Goal: Information Seeking & Learning: Learn about a topic

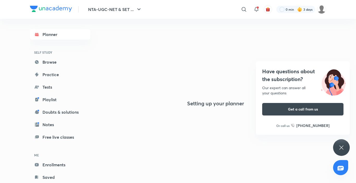
click at [339, 146] on icon at bounding box center [341, 147] width 6 height 6
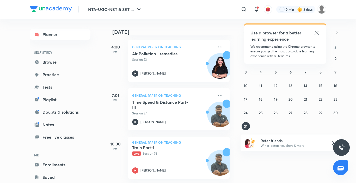
scroll to position [223, 0]
click at [318, 114] on abbr "29" at bounding box center [320, 112] width 4 height 5
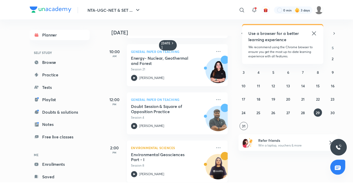
scroll to position [103, 0]
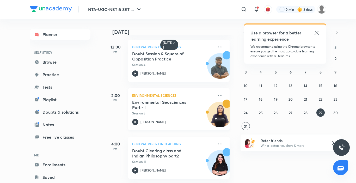
click at [224, 121] on img at bounding box center [219, 116] width 25 height 25
click at [217, 92] on icon at bounding box center [220, 95] width 6 height 6
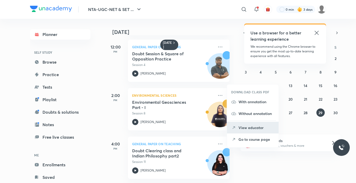
click at [260, 130] on p "View educator" at bounding box center [256, 127] width 36 height 5
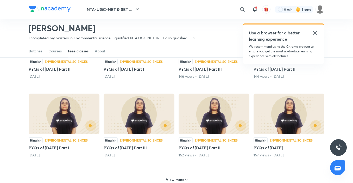
scroll to position [172, 0]
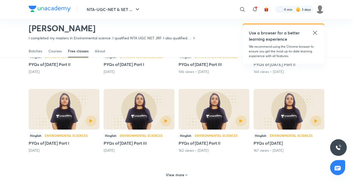
click at [265, 145] on h5 "PYQs of December 2012" at bounding box center [289, 143] width 71 height 6
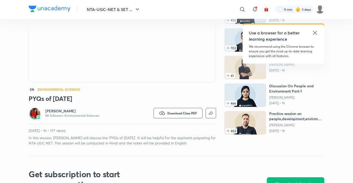
drag, startPoint x: 0, startPoint y: 0, endPoint x: 339, endPoint y: 1, distance: 338.8
click at [339, 1] on header "NTA-UGC-NET & SET ... ​ Use a browser for a better learning experience We recom…" at bounding box center [176, 9] width 353 height 19
click at [315, 32] on icon at bounding box center [315, 33] width 4 height 4
click at [315, 32] on h6 "Discussion on People and Environment Best Topics" at bounding box center [296, 33] width 55 height 10
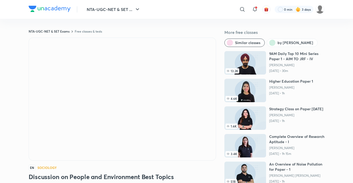
click at [29, 149] on div at bounding box center [123, 99] width 188 height 123
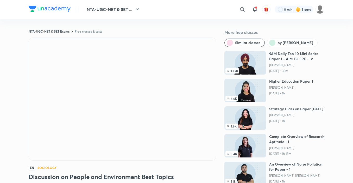
click at [29, 161] on div "EN Sociology Discussion on People and Environment Best Topics Naveen Sakh 31K f…" at bounding box center [123, 131] width 188 height 186
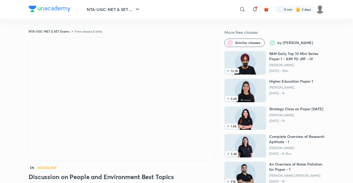
drag, startPoint x: 24, startPoint y: 50, endPoint x: 27, endPoint y: 102, distance: 51.7
drag, startPoint x: 19, startPoint y: 176, endPoint x: 15, endPoint y: 173, distance: 5.2
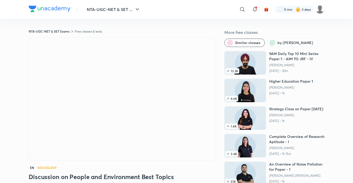
drag, startPoint x: 18, startPoint y: 170, endPoint x: 22, endPoint y: 164, distance: 7.3
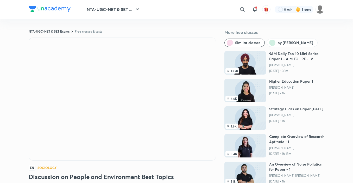
click at [37, 172] on div "EN Sociology Discussion on People and Environment Best Topics Naveen Sakh 31K f…" at bounding box center [123, 131] width 188 height 186
drag, startPoint x: 33, startPoint y: 173, endPoint x: 40, endPoint y: 173, distance: 6.8
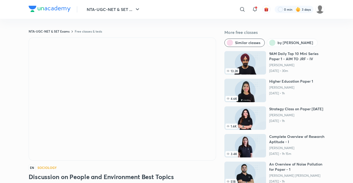
drag, startPoint x: 186, startPoint y: 164, endPoint x: 190, endPoint y: 163, distance: 3.4
click at [189, 163] on div "EN Sociology Discussion on People and Environment Best Topics Naveen Sakh 31K f…" at bounding box center [123, 131] width 188 height 186
drag, startPoint x: 327, startPoint y: 46, endPoint x: 297, endPoint y: 47, distance: 29.4
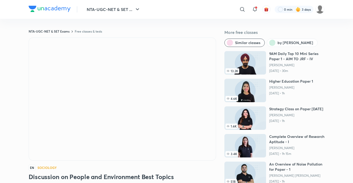
drag, startPoint x: 13, startPoint y: 31, endPoint x: 7, endPoint y: 42, distance: 11.9
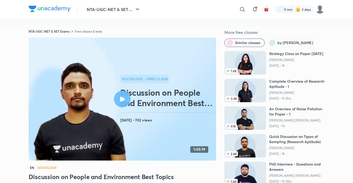
drag, startPoint x: 13, startPoint y: 166, endPoint x: 16, endPoint y: 159, distance: 7.7
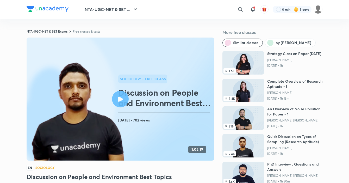
drag, startPoint x: 292, startPoint y: 0, endPoint x: 322, endPoint y: -4, distance: 30.5
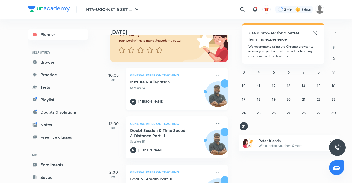
scroll to position [52, 0]
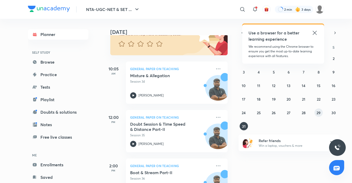
click at [319, 114] on abbr "29" at bounding box center [318, 112] width 4 height 5
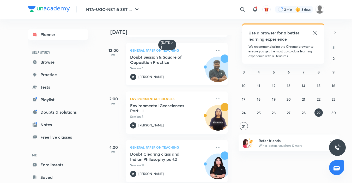
scroll to position [103, 0]
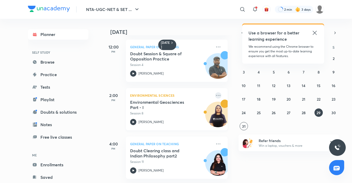
click at [215, 92] on icon at bounding box center [218, 95] width 6 height 6
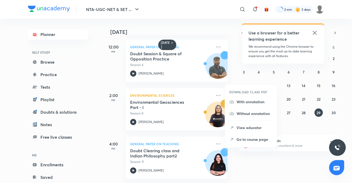
click at [246, 129] on p "View educator" at bounding box center [254, 127] width 36 height 5
click at [246, 129] on button "31" at bounding box center [243, 126] width 8 height 8
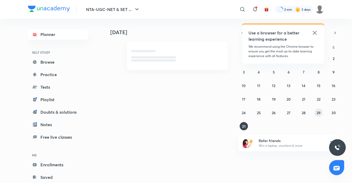
click at [318, 112] on abbr "29" at bounding box center [318, 112] width 4 height 5
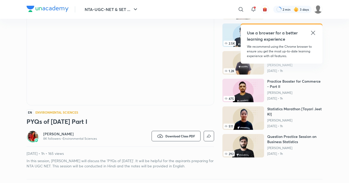
scroll to position [53, 0]
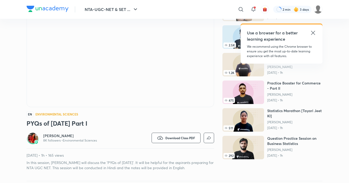
click at [29, 116] on span "EN" at bounding box center [30, 114] width 7 height 6
drag, startPoint x: 28, startPoint y: 117, endPoint x: 24, endPoint y: 121, distance: 4.6
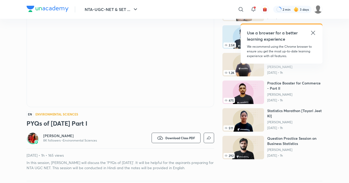
click at [92, 129] on div "EN Environmental Sciences PYQs of June 2013 Part I Jyoti Bala 8K followers • En…" at bounding box center [121, 77] width 188 height 186
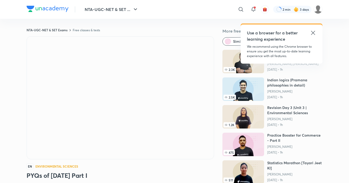
scroll to position [0, 0]
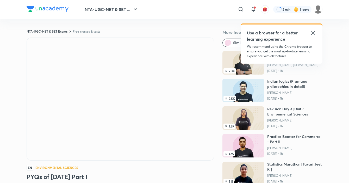
click at [314, 34] on icon at bounding box center [313, 33] width 6 height 6
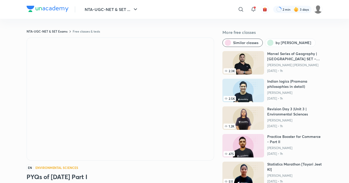
click at [92, 29] on link "Free classes & tests" at bounding box center [86, 31] width 27 height 4
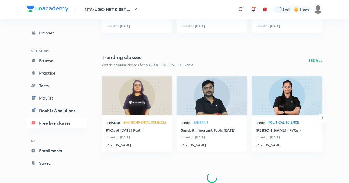
scroll to position [228, 0]
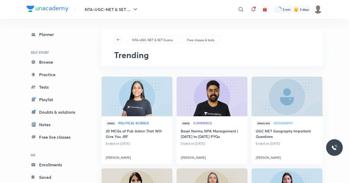
click at [117, 40] on icon "button" at bounding box center [118, 39] width 3 height 2
click at [118, 38] on icon "button" at bounding box center [118, 40] width 4 height 4
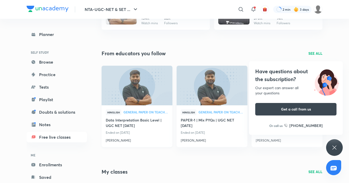
scroll to position [710, 0]
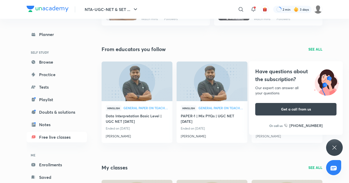
click at [333, 149] on icon at bounding box center [334, 147] width 6 height 6
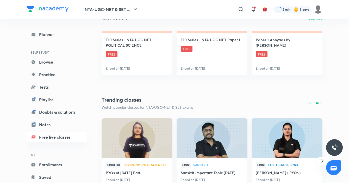
scroll to position [189, 0]
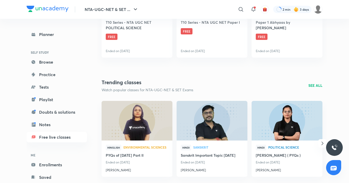
click at [321, 88] on p "SEE ALL" at bounding box center [315, 85] width 14 height 5
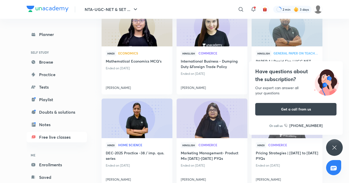
scroll to position [365, 0]
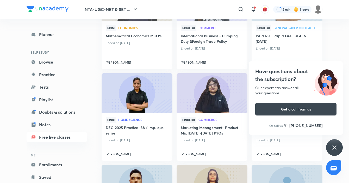
click at [337, 148] on icon at bounding box center [334, 147] width 6 height 6
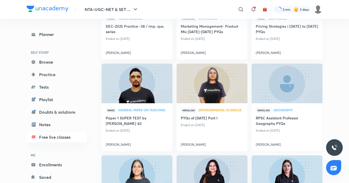
scroll to position [469, 0]
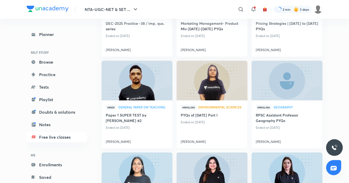
click at [228, 111] on div "Hinglish Environmental Sciences" at bounding box center [212, 108] width 63 height 8
click at [221, 104] on div "Hinglish Environmental Sciences PYQs of June 2014 Part I Ended on Aug 29, 2025 …" at bounding box center [212, 124] width 71 height 48
click at [215, 91] on img at bounding box center [212, 80] width 72 height 40
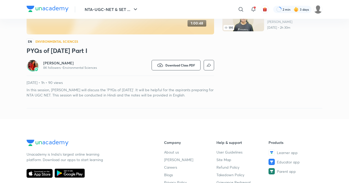
scroll to position [130, 0]
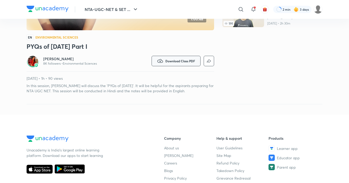
click at [173, 63] on button "Download Class PDF" at bounding box center [176, 61] width 49 height 10
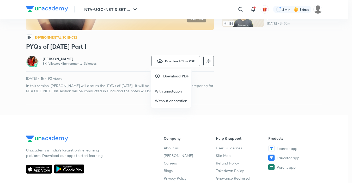
click at [174, 91] on p "With annotation" at bounding box center [168, 90] width 27 height 5
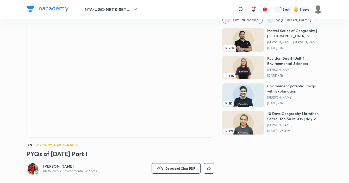
scroll to position [26, 0]
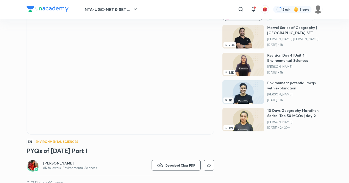
click at [28, 143] on span "EN" at bounding box center [30, 142] width 7 height 6
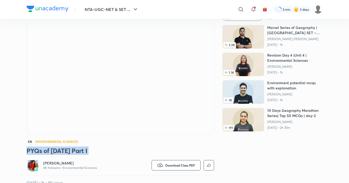
click at [52, 167] on p "8K followers • Environmental Sciences" at bounding box center [70, 168] width 54 height 4
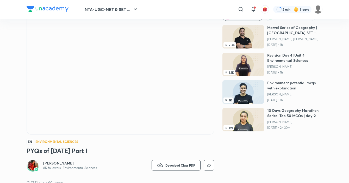
click at [36, 166] on img at bounding box center [33, 165] width 10 height 10
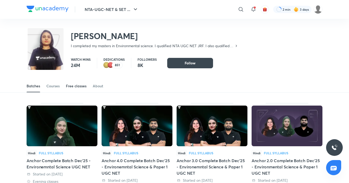
click at [77, 88] on div "Free classes" at bounding box center [76, 85] width 21 height 5
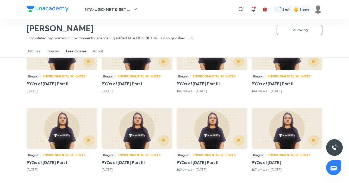
click at [131, 76] on div "Environmental Sciences" at bounding box center [139, 75] width 43 height 3
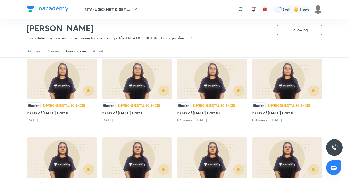
scroll to position [127, 0]
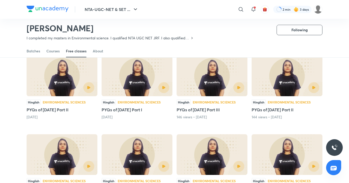
click at [133, 103] on div "Environmental Sciences" at bounding box center [139, 102] width 43 height 3
click at [139, 90] on div at bounding box center [153, 87] width 32 height 11
click at [164, 88] on icon "button" at bounding box center [163, 87] width 3 height 3
click at [145, 79] on img at bounding box center [137, 75] width 71 height 41
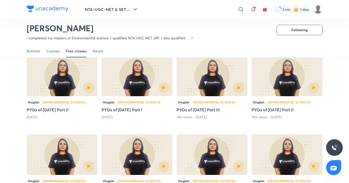
click at [146, 80] on img at bounding box center [137, 75] width 71 height 41
click at [132, 78] on img at bounding box center [137, 75] width 71 height 41
click at [134, 80] on img at bounding box center [137, 75] width 71 height 41
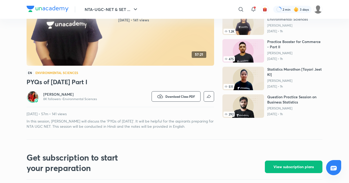
scroll to position [104, 0]
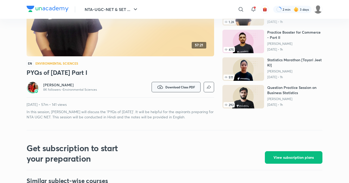
click at [168, 89] on button "Download Class PDF" at bounding box center [176, 87] width 49 height 10
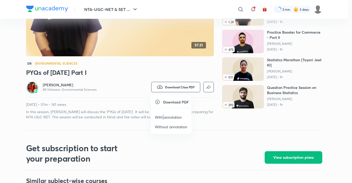
click at [164, 118] on p "With annotation" at bounding box center [168, 116] width 27 height 5
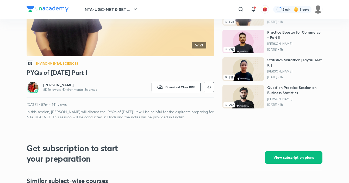
click at [43, 91] on div "Jyoti Bala 8K followers • Environmental Sciences" at bounding box center [74, 87] width 94 height 13
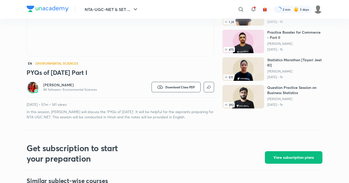
click at [43, 87] on h6 "[PERSON_NAME]" at bounding box center [70, 84] width 54 height 5
click at [30, 85] on img at bounding box center [33, 87] width 10 height 10
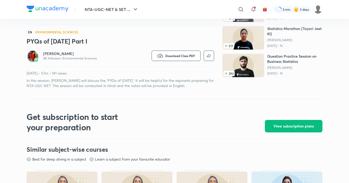
scroll to position [130, 0]
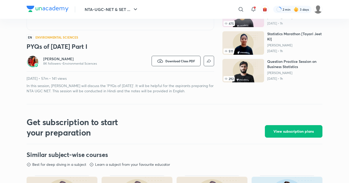
click at [32, 62] on img at bounding box center [33, 61] width 10 height 10
click at [54, 64] on p "8K followers • Environmental Sciences" at bounding box center [70, 63] width 54 height 4
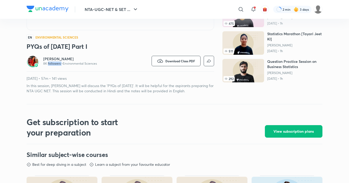
click at [56, 67] on div "Jyoti Bala 8K followers • Environmental Sciences" at bounding box center [74, 61] width 94 height 13
click at [77, 66] on div "Jyoti Bala 8K followers • Environmental Sciences" at bounding box center [74, 61] width 94 height 13
click at [53, 61] on h6 "[PERSON_NAME]" at bounding box center [70, 58] width 54 height 5
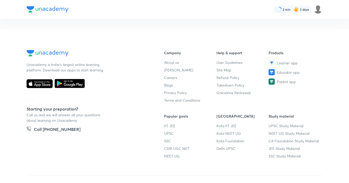
click at [50, 58] on div "Unacademy is India’s largest online learning platform. Download our apps to sta…" at bounding box center [87, 61] width 121 height 23
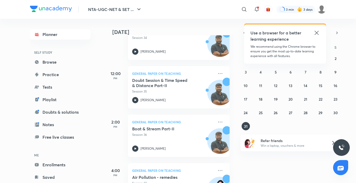
scroll to position [93, 0]
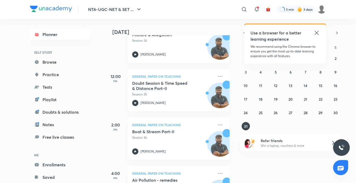
click at [317, 33] on icon at bounding box center [316, 33] width 6 height 6
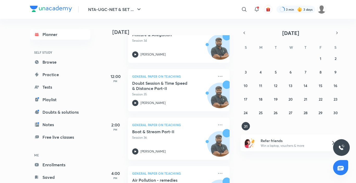
click at [331, 140] on icon at bounding box center [333, 143] width 6 height 6
click at [334, 143] on div at bounding box center [341, 147] width 17 height 17
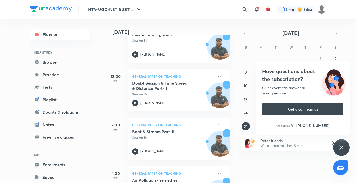
click at [342, 147] on icon at bounding box center [341, 147] width 6 height 6
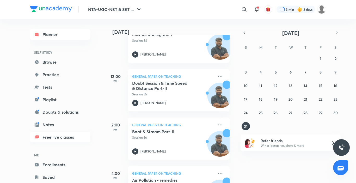
click at [66, 135] on link "Free live classes" at bounding box center [60, 137] width 60 height 10
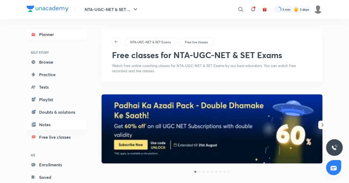
click at [62, 37] on link "Planner" at bounding box center [57, 34] width 60 height 10
drag, startPoint x: 62, startPoint y: 37, endPoint x: 63, endPoint y: 40, distance: 2.9
click at [62, 37] on link "Planner" at bounding box center [57, 34] width 60 height 10
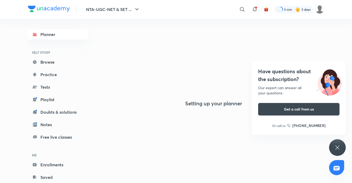
click at [333, 147] on div "Have questions about the subscription? Our expert can answer all your questions…" at bounding box center [337, 147] width 17 height 17
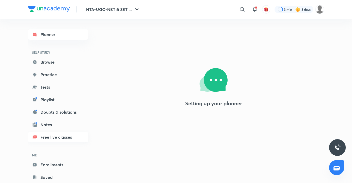
click at [65, 135] on link "Free live classes" at bounding box center [58, 137] width 60 height 10
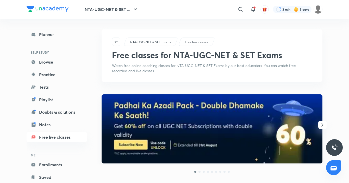
click at [202, 40] on p "Free live classes" at bounding box center [196, 42] width 23 height 5
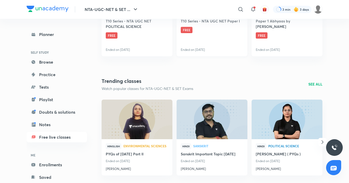
scroll to position [208, 0]
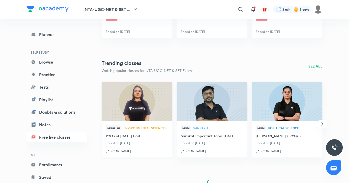
click at [156, 96] on img at bounding box center [137, 101] width 72 height 40
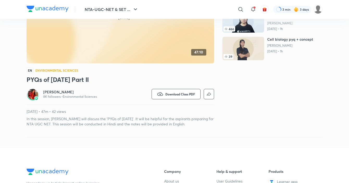
scroll to position [104, 0]
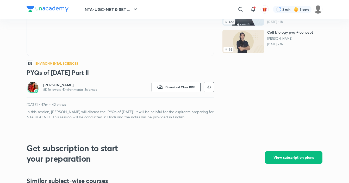
click at [33, 89] on img at bounding box center [33, 87] width 10 height 10
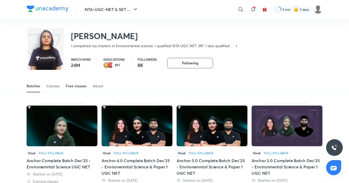
click at [77, 84] on div "Free classes" at bounding box center [76, 85] width 21 height 5
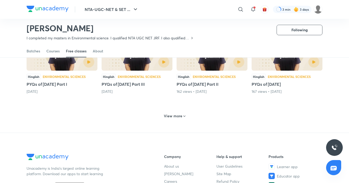
scroll to position [239, 0]
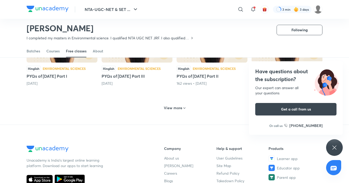
click at [180, 107] on h6 "View more" at bounding box center [173, 107] width 18 height 5
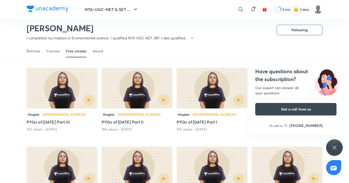
scroll to position [265, 0]
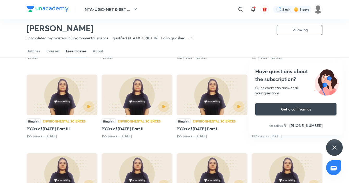
click at [209, 114] on img at bounding box center [212, 94] width 71 height 41
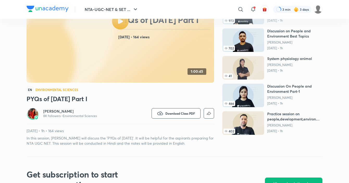
scroll to position [78, 0]
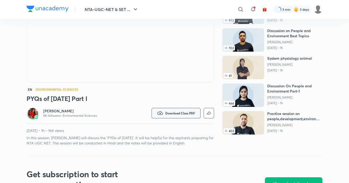
click at [179, 111] on span "Download Class PDF" at bounding box center [180, 113] width 30 height 4
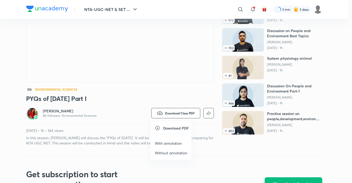
click at [169, 142] on p "With annotation" at bounding box center [168, 142] width 27 height 5
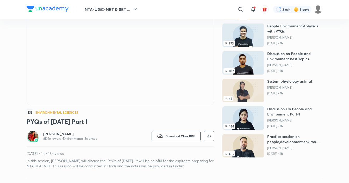
scroll to position [52, 0]
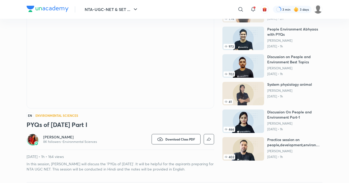
click at [31, 139] on img at bounding box center [33, 139] width 10 height 10
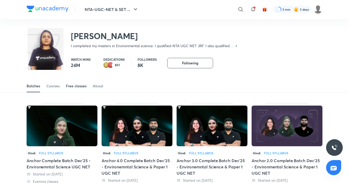
click at [78, 88] on div "Free classes" at bounding box center [76, 85] width 21 height 5
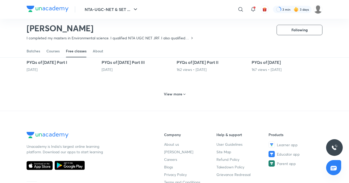
scroll to position [256, 0]
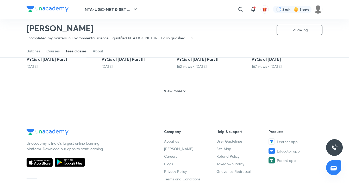
click at [178, 91] on h6 "View more" at bounding box center [173, 90] width 18 height 5
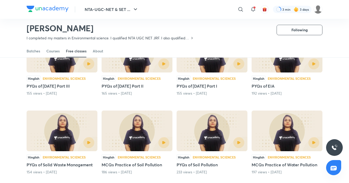
scroll to position [308, 0]
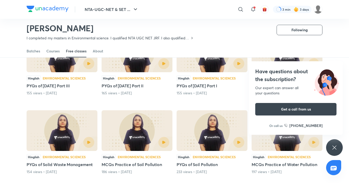
click at [333, 148] on icon at bounding box center [334, 147] width 6 height 6
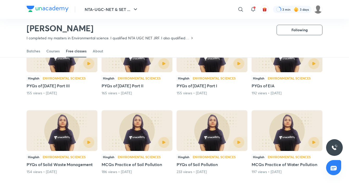
click at [333, 148] on img at bounding box center [334, 147] width 6 height 6
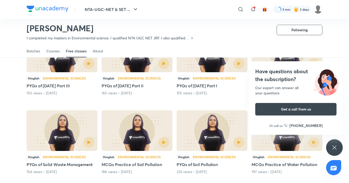
click at [333, 148] on icon at bounding box center [334, 147] width 6 height 6
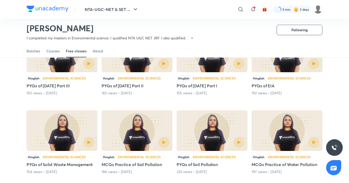
click at [56, 152] on div "Hinglish Environmental Sciences PYQs of Solid Waste Management 154 views • [DAT…" at bounding box center [62, 142] width 71 height 64
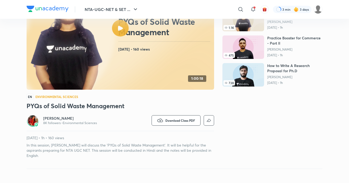
scroll to position [78, 0]
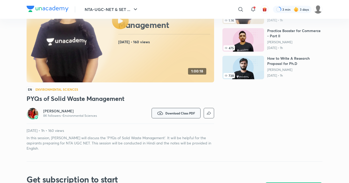
click at [175, 111] on span "Download Class PDF" at bounding box center [180, 113] width 30 height 4
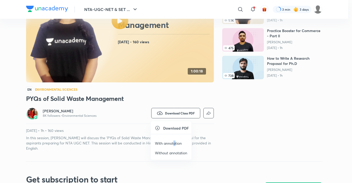
click at [175, 142] on p "With annotation" at bounding box center [168, 142] width 27 height 5
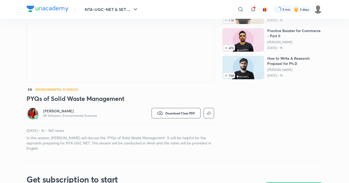
click at [32, 109] on img at bounding box center [33, 113] width 10 height 10
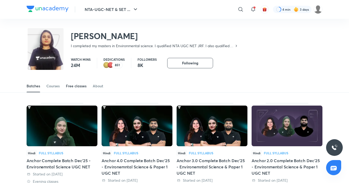
click at [78, 85] on div "Free classes" at bounding box center [76, 85] width 21 height 5
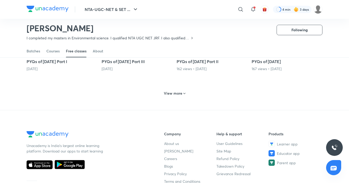
scroll to position [257, 0]
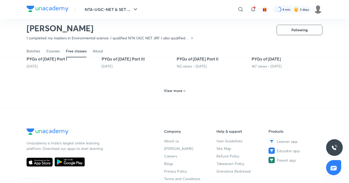
click at [176, 91] on h6 "View more" at bounding box center [173, 90] width 18 height 5
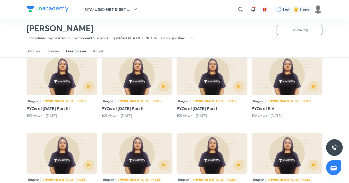
scroll to position [283, 0]
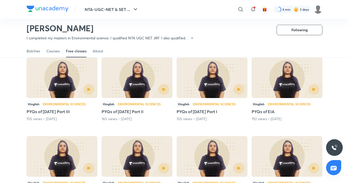
click at [272, 104] on div "Environmental Sciences" at bounding box center [289, 103] width 43 height 3
click at [287, 92] on div at bounding box center [303, 89] width 32 height 11
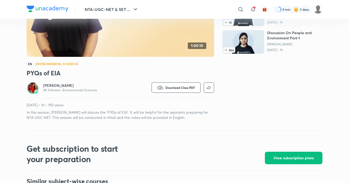
scroll to position [104, 0]
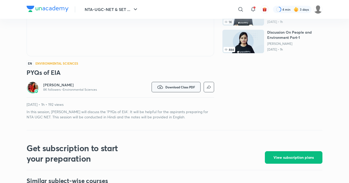
click at [175, 86] on span "Download Class PDF" at bounding box center [180, 87] width 30 height 4
click at [175, 84] on button "Download Class PDF" at bounding box center [176, 87] width 49 height 10
click at [178, 88] on span "Download Class PDF" at bounding box center [180, 87] width 30 height 4
click at [179, 88] on span "Download Class PDF" at bounding box center [180, 87] width 30 height 4
click at [174, 86] on span "Download Class PDF" at bounding box center [180, 87] width 30 height 4
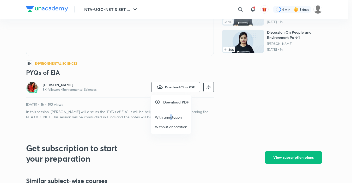
click at [171, 115] on p "With annotation" at bounding box center [168, 116] width 27 height 5
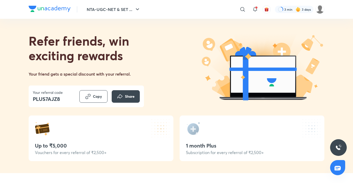
drag, startPoint x: 353, startPoint y: 0, endPoint x: 343, endPoint y: 2, distance: 10.3
click at [343, 2] on header "NTA-UGC-NET & SET ... ​ 3 min 3 days" at bounding box center [176, 9] width 353 height 19
click at [139, 9] on icon "button" at bounding box center [137, 9] width 6 height 6
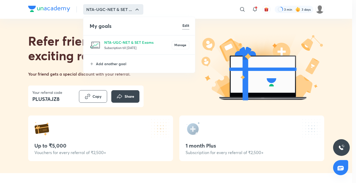
click at [133, 9] on div at bounding box center [178, 91] width 356 height 183
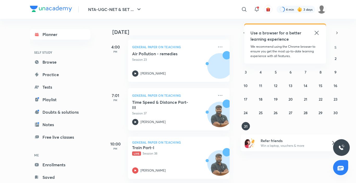
scroll to position [223, 0]
click at [321, 108] on div "27 28 29 30 31 1 2 3 4 5 6 7 8 9 10 11 12 13 14 15 16 17 18 19 20 21 22 23 24 2…" at bounding box center [290, 92] width 100 height 76
click at [322, 111] on button "29" at bounding box center [320, 112] width 8 height 8
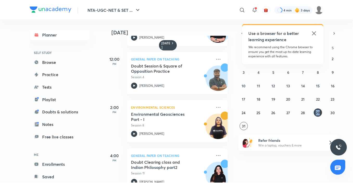
scroll to position [103, 0]
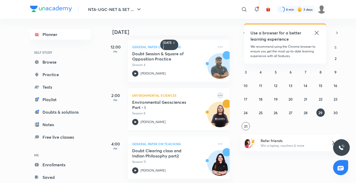
click at [217, 92] on icon at bounding box center [220, 95] width 6 height 6
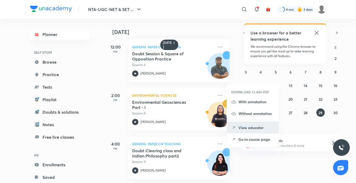
click at [254, 129] on p "View educator" at bounding box center [256, 127] width 36 height 5
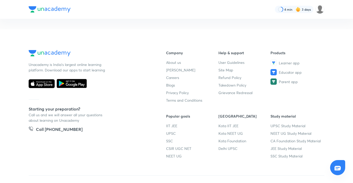
click at [292, 66] on div "Learner app Educator app Parent app" at bounding box center [297, 74] width 52 height 28
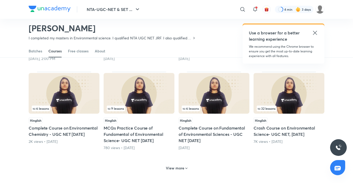
click at [209, 110] on img at bounding box center [214, 93] width 71 height 41
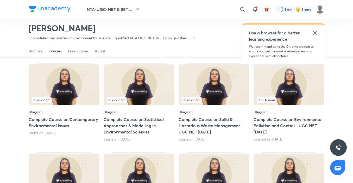
scroll to position [48, 0]
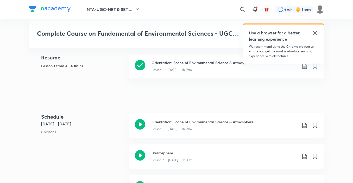
click at [313, 32] on icon at bounding box center [315, 33] width 6 height 6
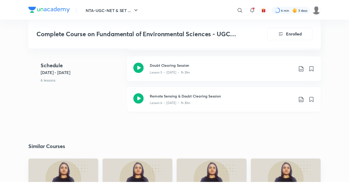
scroll to position [443, 0]
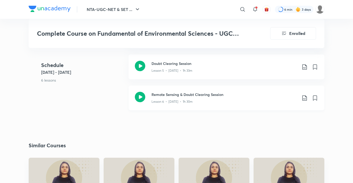
click at [304, 98] on icon at bounding box center [305, 98] width 6 height 6
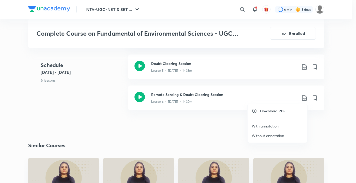
click at [269, 127] on p "With annotation" at bounding box center [265, 125] width 27 height 5
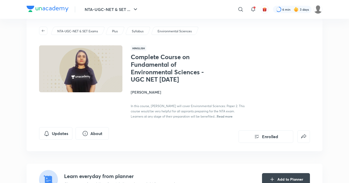
scroll to position [0, 0]
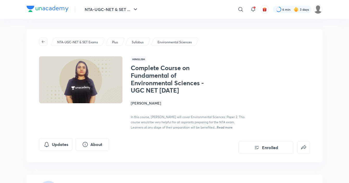
click at [41, 41] on icon "button" at bounding box center [43, 42] width 4 height 4
click at [44, 41] on icon "button" at bounding box center [43, 42] width 4 height 4
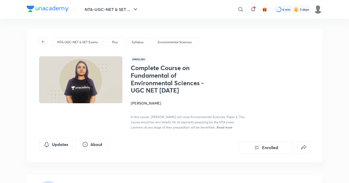
click at [44, 41] on icon "button" at bounding box center [43, 42] width 4 height 4
click at [43, 41] on icon "button" at bounding box center [43, 42] width 4 height 4
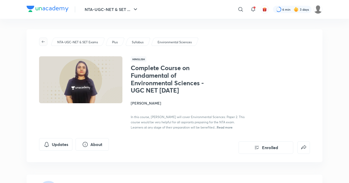
click at [43, 41] on icon "button" at bounding box center [43, 42] width 4 height 4
click at [43, 42] on icon "button" at bounding box center [43, 42] width 4 height 4
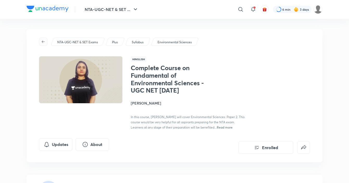
click at [43, 42] on icon "button" at bounding box center [43, 41] width 3 height 2
click at [177, 43] on p "Environmental Sciences" at bounding box center [175, 42] width 34 height 5
click at [138, 39] on div "Syllabus" at bounding box center [138, 42] width 26 height 8
click at [121, 42] on div "Plus" at bounding box center [115, 42] width 20 height 8
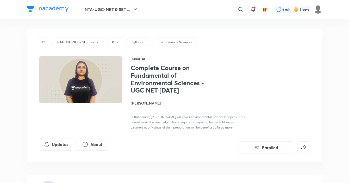
click at [81, 44] on p "NTA-UGC-NET & SET Exams" at bounding box center [77, 42] width 41 height 5
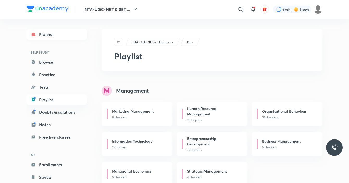
click at [53, 38] on link "Planner" at bounding box center [57, 34] width 60 height 10
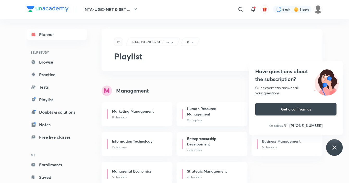
click at [118, 43] on icon "button" at bounding box center [118, 42] width 4 height 4
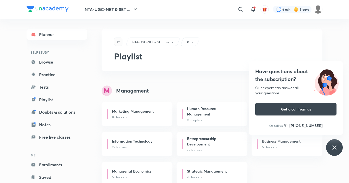
click at [118, 43] on icon "button" at bounding box center [118, 42] width 4 height 4
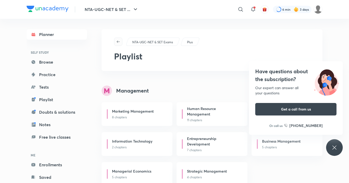
click at [118, 43] on icon "button" at bounding box center [118, 42] width 4 height 4
click at [118, 42] on icon "button" at bounding box center [118, 42] width 4 height 4
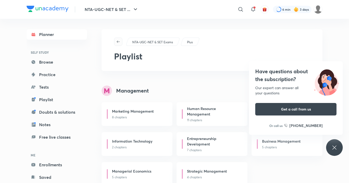
click at [118, 43] on icon "button" at bounding box center [118, 42] width 4 height 4
click at [118, 44] on button "button" at bounding box center [118, 42] width 8 height 8
click at [119, 44] on button "button" at bounding box center [118, 42] width 8 height 8
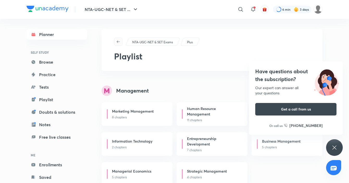
click at [118, 43] on icon "button" at bounding box center [118, 42] width 4 height 4
click at [54, 36] on link "Planner" at bounding box center [57, 34] width 60 height 10
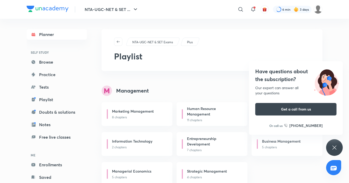
click at [334, 146] on icon at bounding box center [334, 147] width 6 height 6
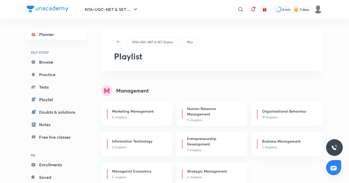
click at [334, 147] on img at bounding box center [334, 147] width 6 height 6
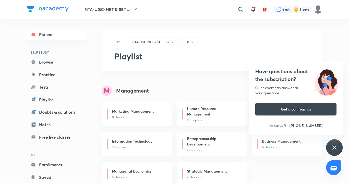
drag, startPoint x: 329, startPoint y: 149, endPoint x: 332, endPoint y: 150, distance: 3.4
click at [332, 150] on div "Have questions about the subscription? Our expert can answer all your questions…" at bounding box center [334, 147] width 17 height 17
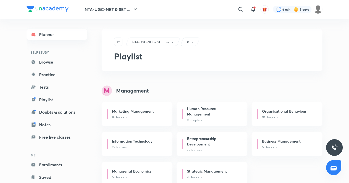
click at [58, 31] on link "Planner" at bounding box center [57, 34] width 60 height 10
click at [108, 14] on div "NTA-UGC-NET & SET ... ​ 6 min 3 days" at bounding box center [175, 9] width 296 height 19
click at [111, 14] on button "NTA-UGC-NET & SET ..." at bounding box center [112, 9] width 60 height 10
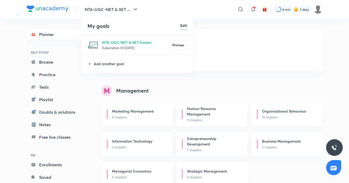
click at [113, 17] on div "My goals Edit NTA-UGC-NET & SET Exams Subscription till 22 Jun 2026 Manage Add …" at bounding box center [174, 91] width 349 height 183
click at [114, 18] on li "My goals Edit" at bounding box center [137, 26] width 112 height 18
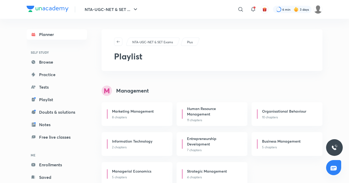
click at [114, 15] on div "NTA-UGC-NET & SET ... ​ 6 min 3 days" at bounding box center [175, 9] width 296 height 19
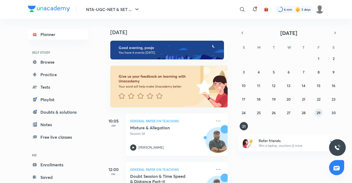
click at [318, 113] on abbr "29" at bounding box center [318, 112] width 4 height 5
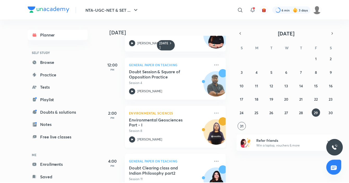
scroll to position [103, 0]
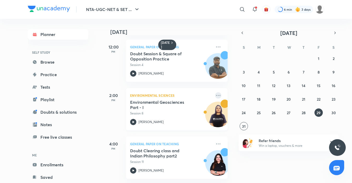
click at [216, 92] on icon at bounding box center [218, 95] width 6 height 6
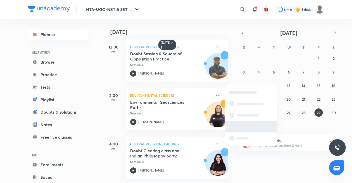
click at [246, 127] on span at bounding box center [244, 127] width 17 height 2
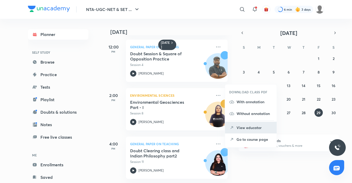
click at [253, 130] on p "View educator" at bounding box center [254, 127] width 36 height 5
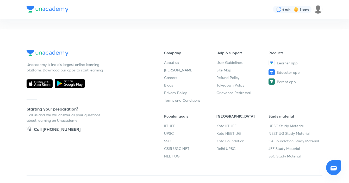
click at [132, 39] on footer "Unacademy is India’s largest online learning platform. Download our apps to sta…" at bounding box center [174, 115] width 349 height 173
click at [113, 44] on footer "Unacademy is India’s largest online learning platform. Download our apps to sta…" at bounding box center [174, 115] width 349 height 173
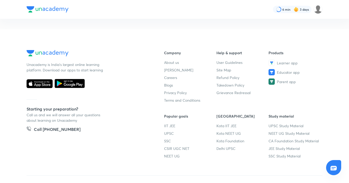
click at [114, 45] on footer "Unacademy is India’s largest online learning platform. Download our apps to sta…" at bounding box center [174, 115] width 349 height 173
click at [115, 45] on footer "Unacademy is India’s largest online learning platform. Download our apps to sta…" at bounding box center [174, 115] width 349 height 173
click at [190, 36] on footer "Unacademy is India’s largest online learning platform. Download our apps to sta…" at bounding box center [174, 115] width 349 height 173
drag, startPoint x: 149, startPoint y: 36, endPoint x: 145, endPoint y: 37, distance: 3.9
click at [146, 37] on footer "Unacademy is India’s largest online learning platform. Download our apps to sta…" at bounding box center [174, 115] width 349 height 173
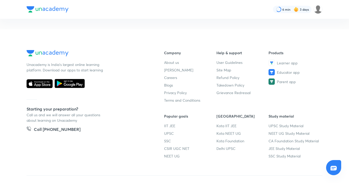
click at [144, 38] on footer "Unacademy is India’s largest online learning platform. Download our apps to sta…" at bounding box center [174, 115] width 349 height 173
click at [122, 80] on div "Unacademy is India’s largest online learning platform. Download our apps to sta…" at bounding box center [87, 109] width 121 height 119
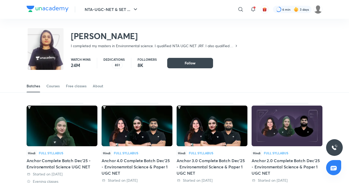
click at [126, 87] on div "Batches Courses Free classes About" at bounding box center [175, 86] width 296 height 13
click at [57, 91] on link "Courses" at bounding box center [52, 86] width 13 height 13
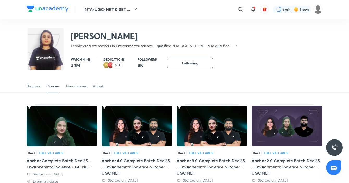
click at [57, 91] on link "Courses" at bounding box center [52, 86] width 13 height 13
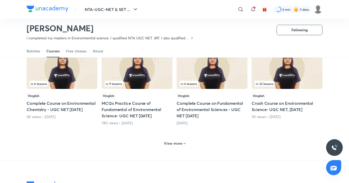
scroll to position [230, 0]
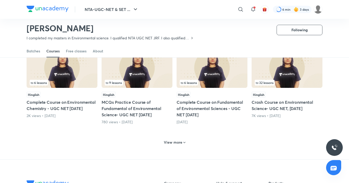
click at [74, 85] on div "6 lessons" at bounding box center [62, 83] width 65 height 6
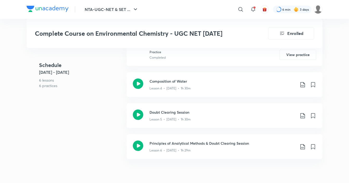
scroll to position [469, 0]
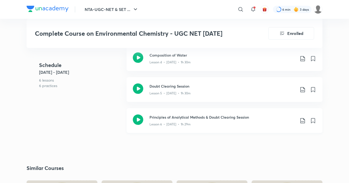
click at [303, 120] on icon at bounding box center [302, 120] width 6 height 6
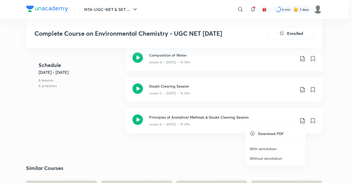
click at [266, 149] on p "With annotation" at bounding box center [262, 148] width 27 height 5
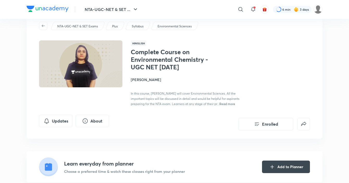
scroll to position [0, 0]
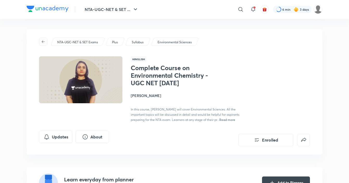
click at [43, 41] on icon "button" at bounding box center [43, 41] width 3 height 2
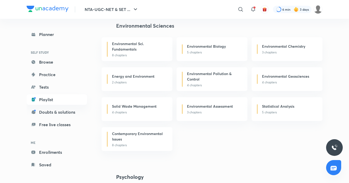
scroll to position [1276, 0]
